Goal: Navigation & Orientation: Find specific page/section

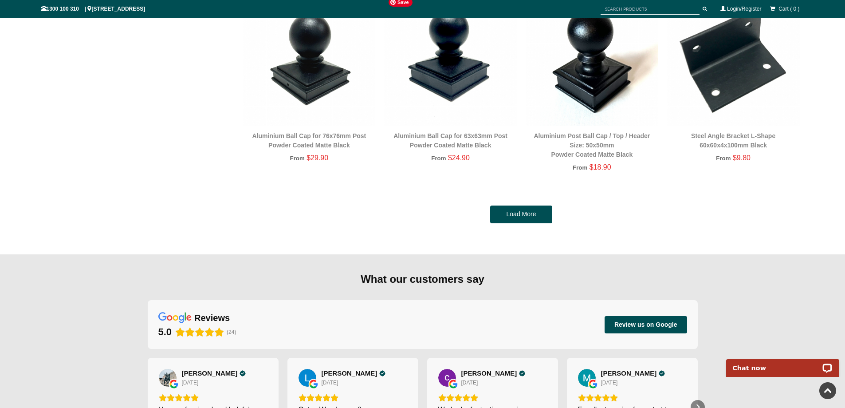
scroll to position [1840, 0]
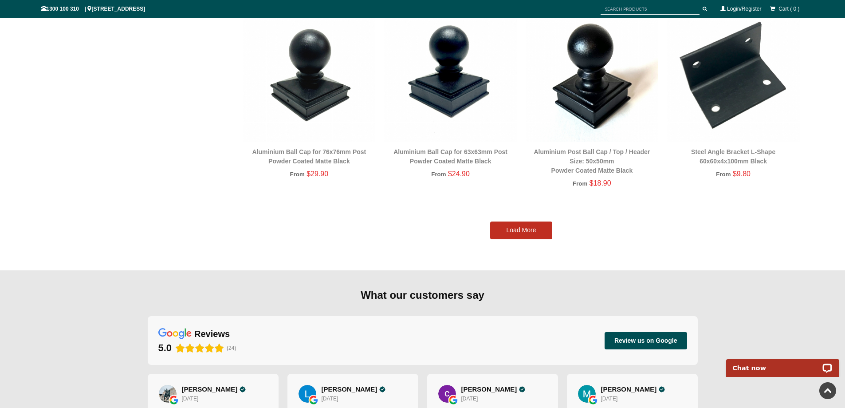
click at [503, 224] on link "Load More" at bounding box center [521, 230] width 62 height 18
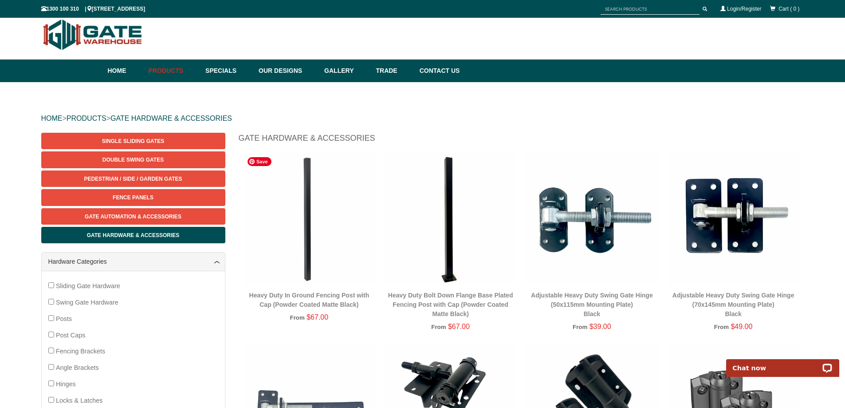
scroll to position [0, 0]
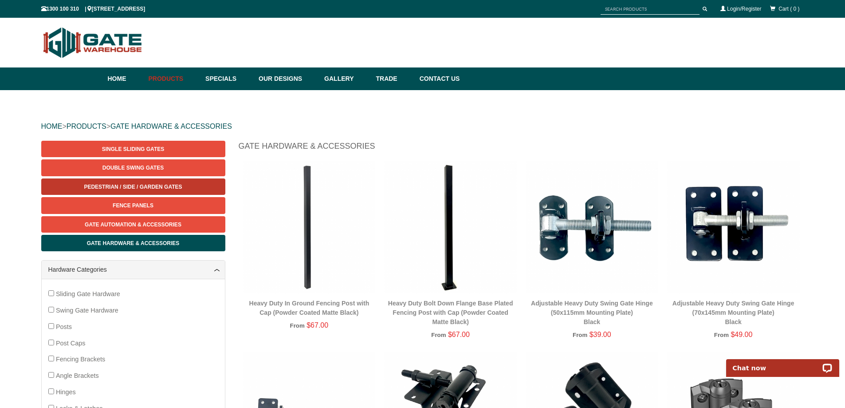
click at [107, 182] on link "Pedestrian / Side / Garden Gates" at bounding box center [133, 186] width 184 height 16
